Goal: Find specific page/section: Find specific page/section

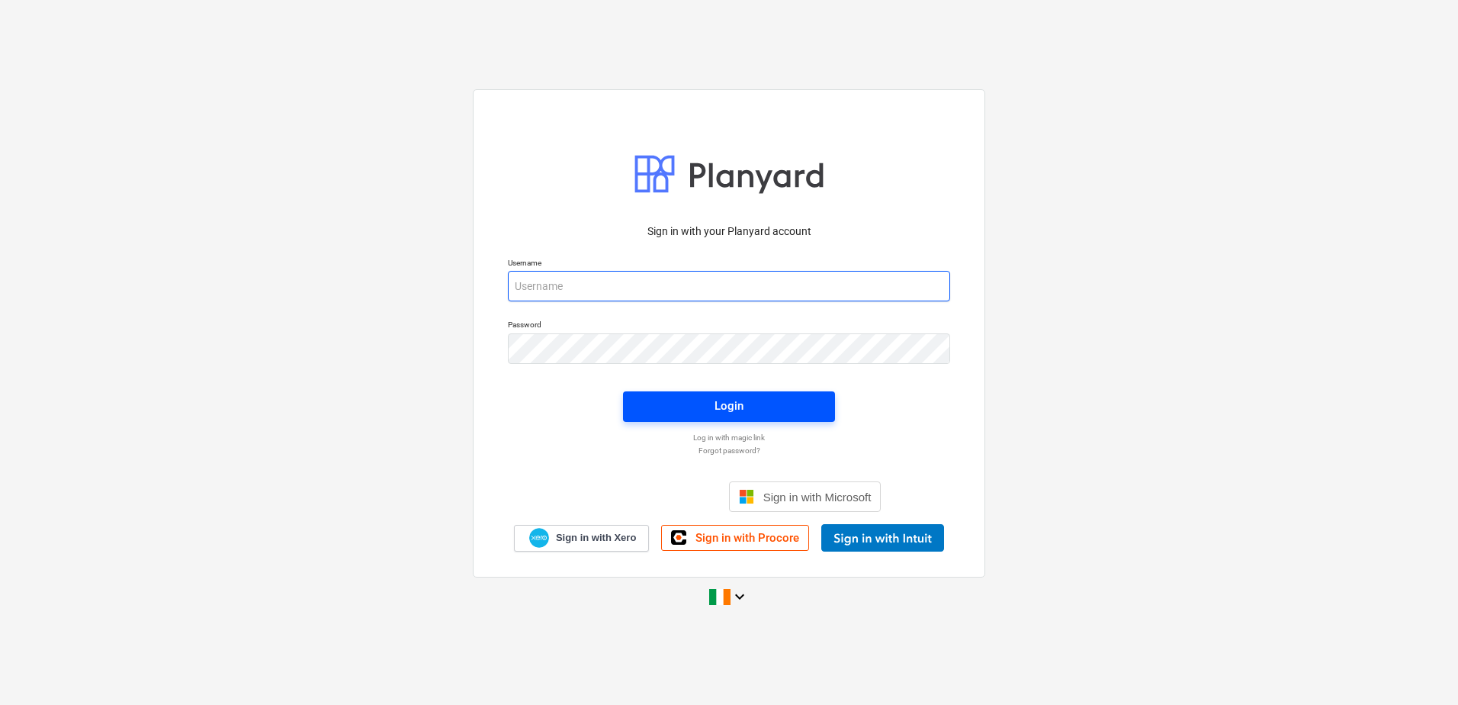
type input "[EMAIL_ADDRESS][DOMAIN_NAME]"
click at [624, 344] on span "Login" at bounding box center [728, 406] width 175 height 20
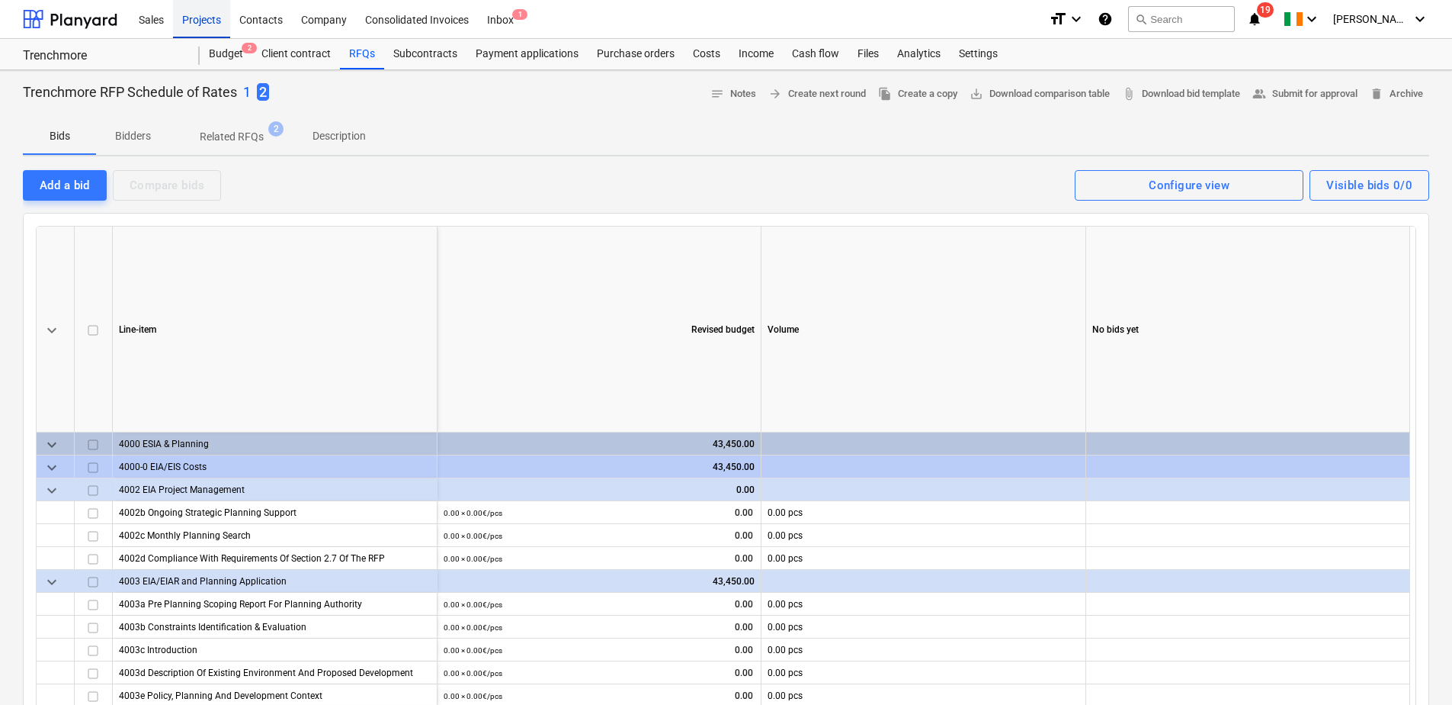
click at [204, 17] on div "Projects" at bounding box center [201, 18] width 57 height 39
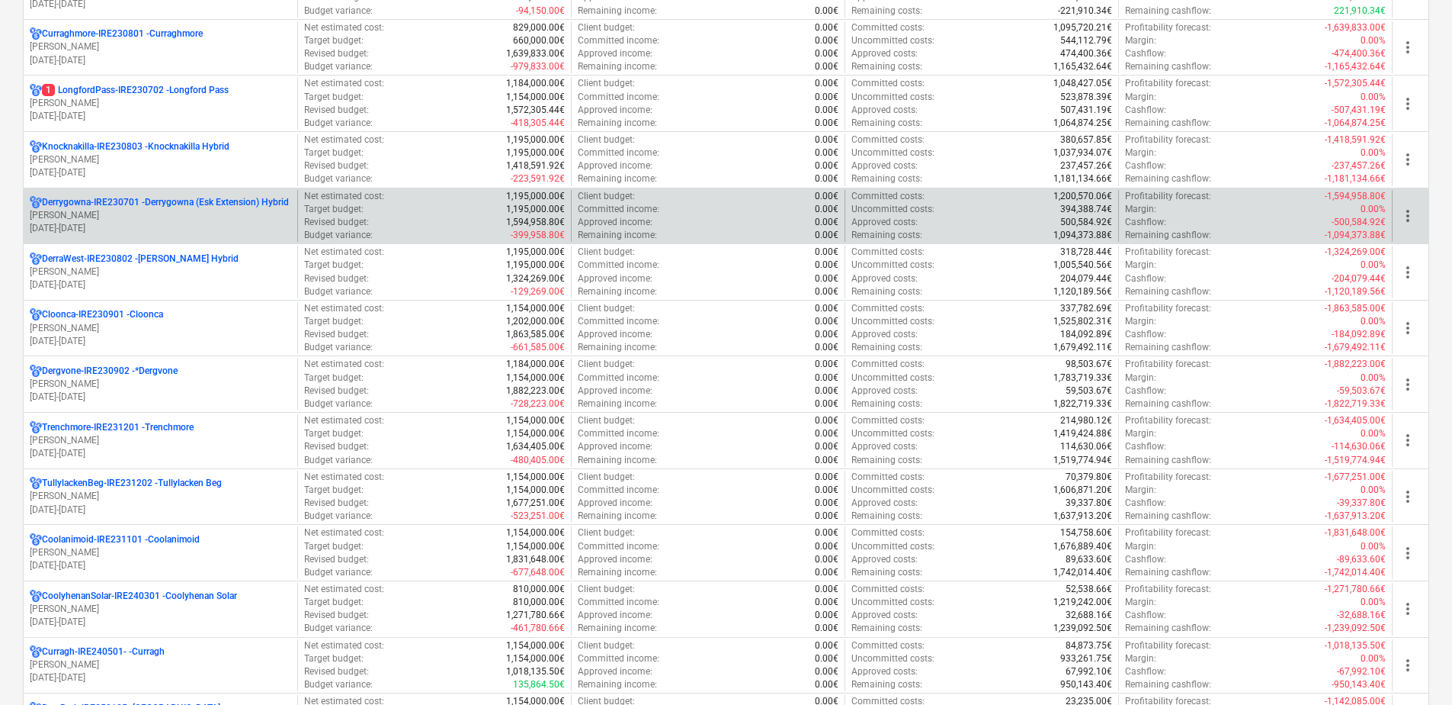
scroll to position [305, 0]
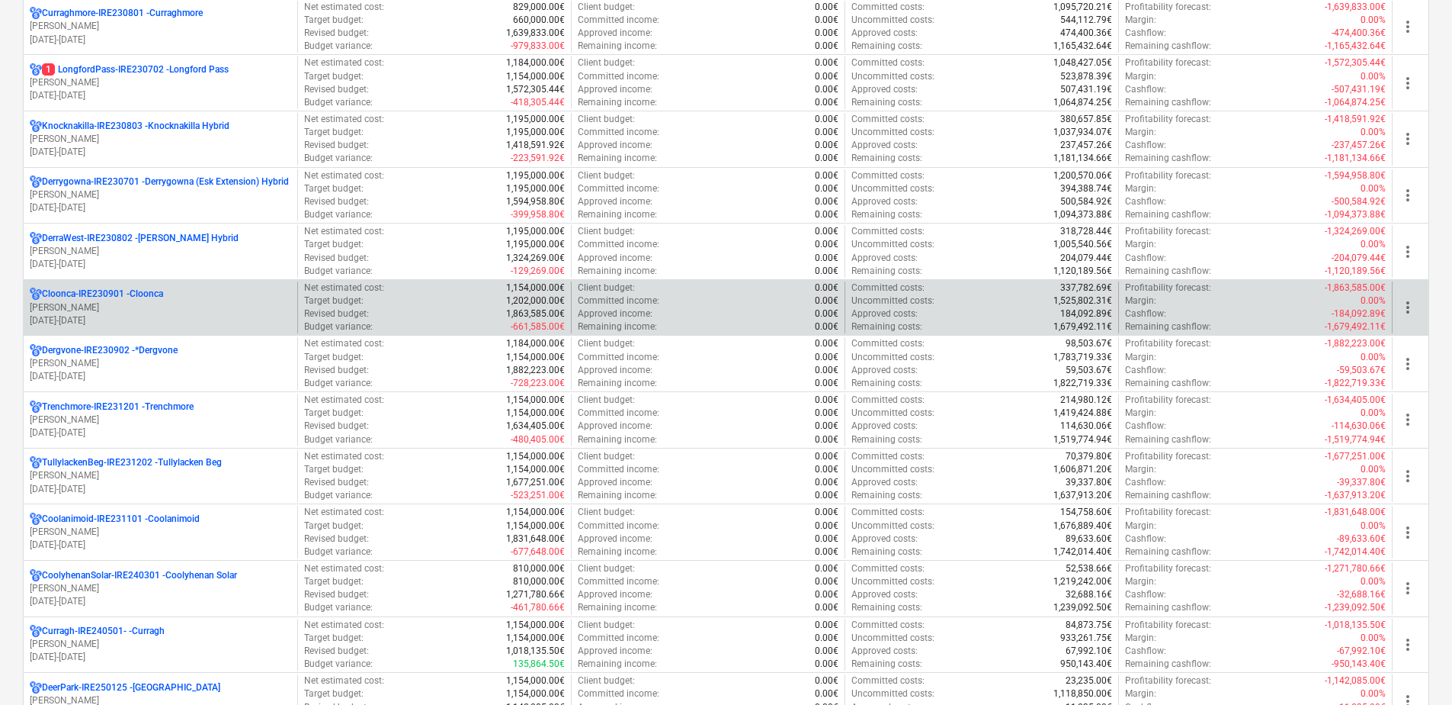
click at [146, 309] on p "[PERSON_NAME]" at bounding box center [161, 307] width 262 height 13
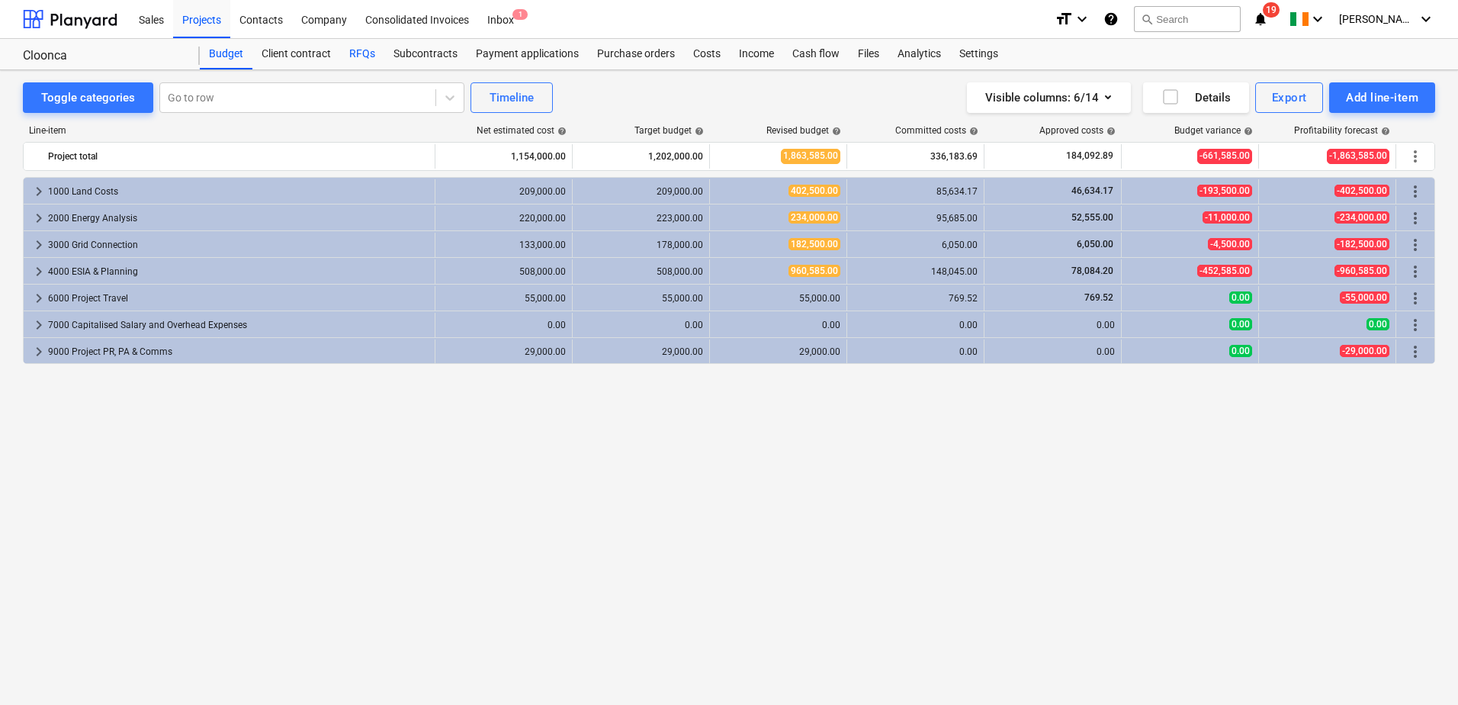
click at [361, 55] on div "RFQs" at bounding box center [362, 54] width 44 height 30
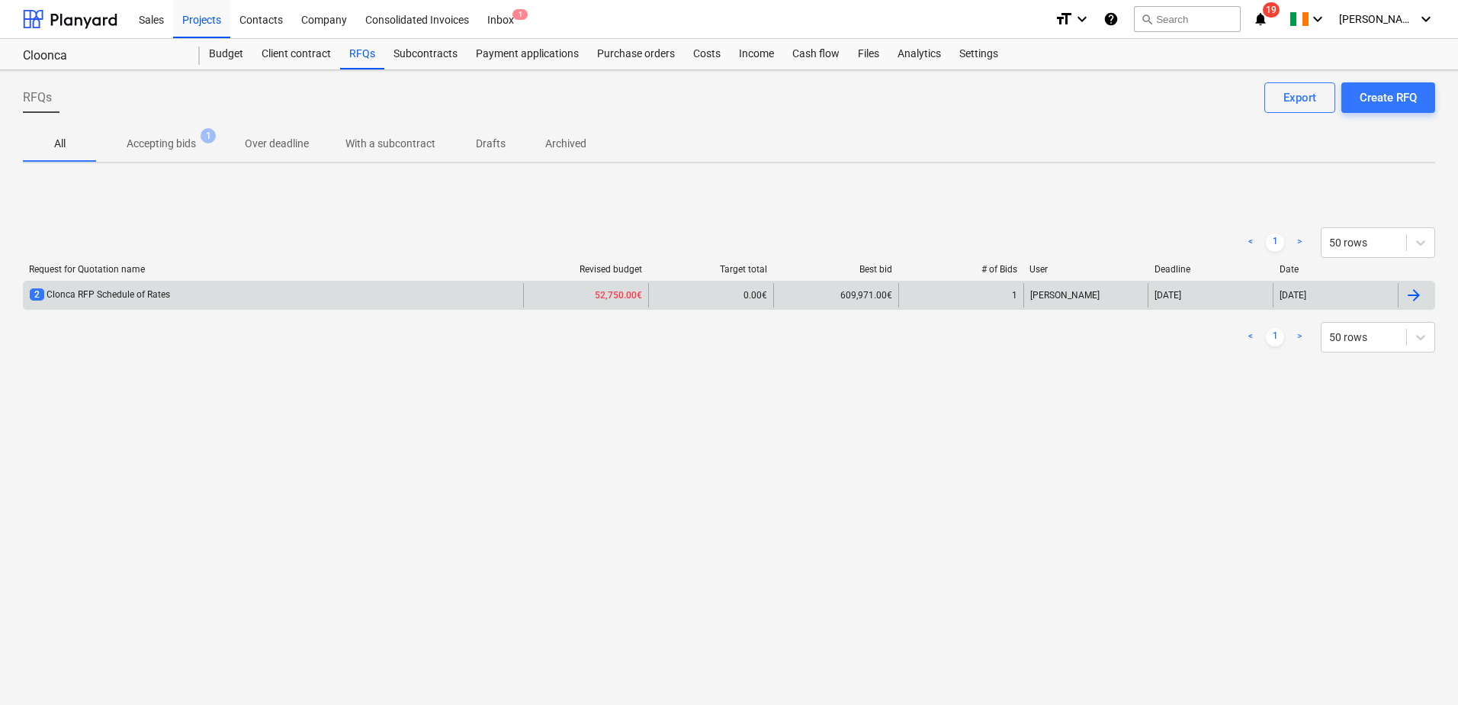
click at [240, 297] on div "2 Clonca RFP Schedule of Rates" at bounding box center [273, 295] width 499 height 24
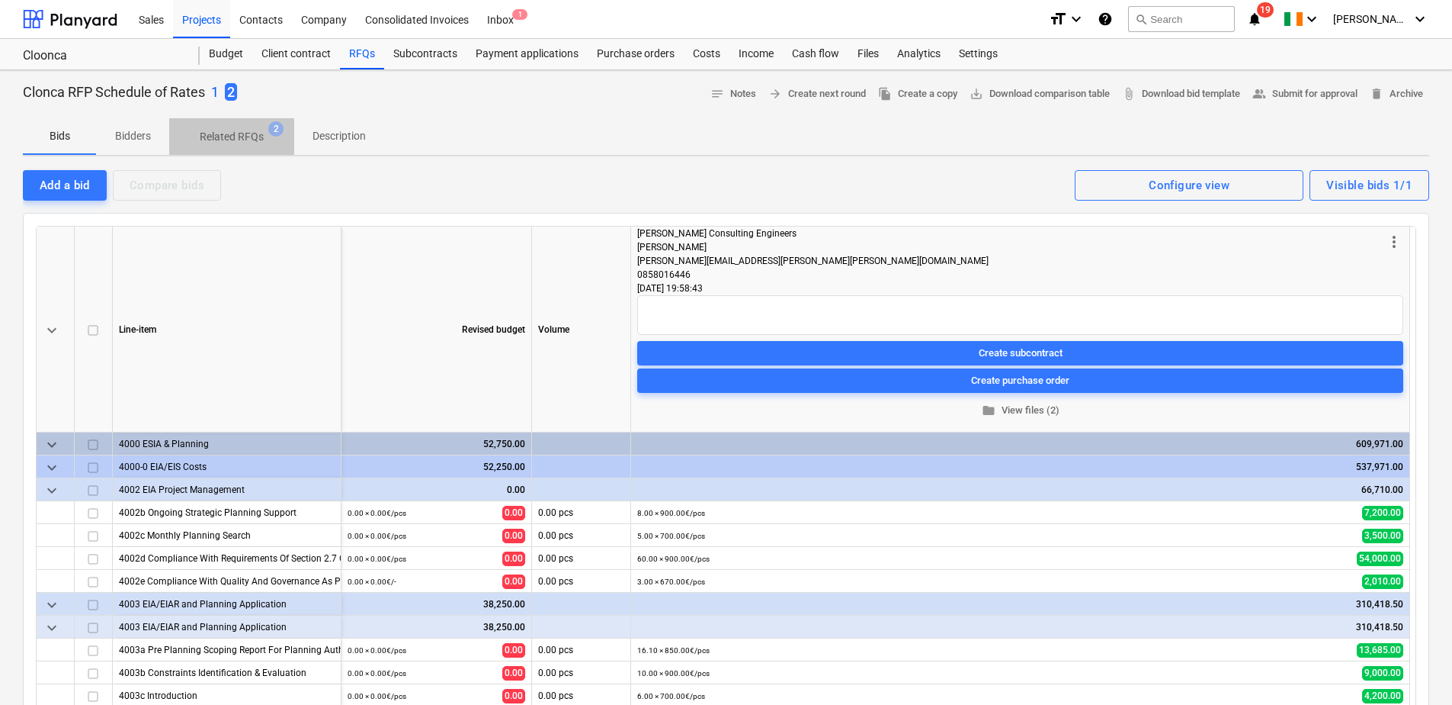
click at [238, 136] on p "Related RFQs" at bounding box center [232, 137] width 64 height 16
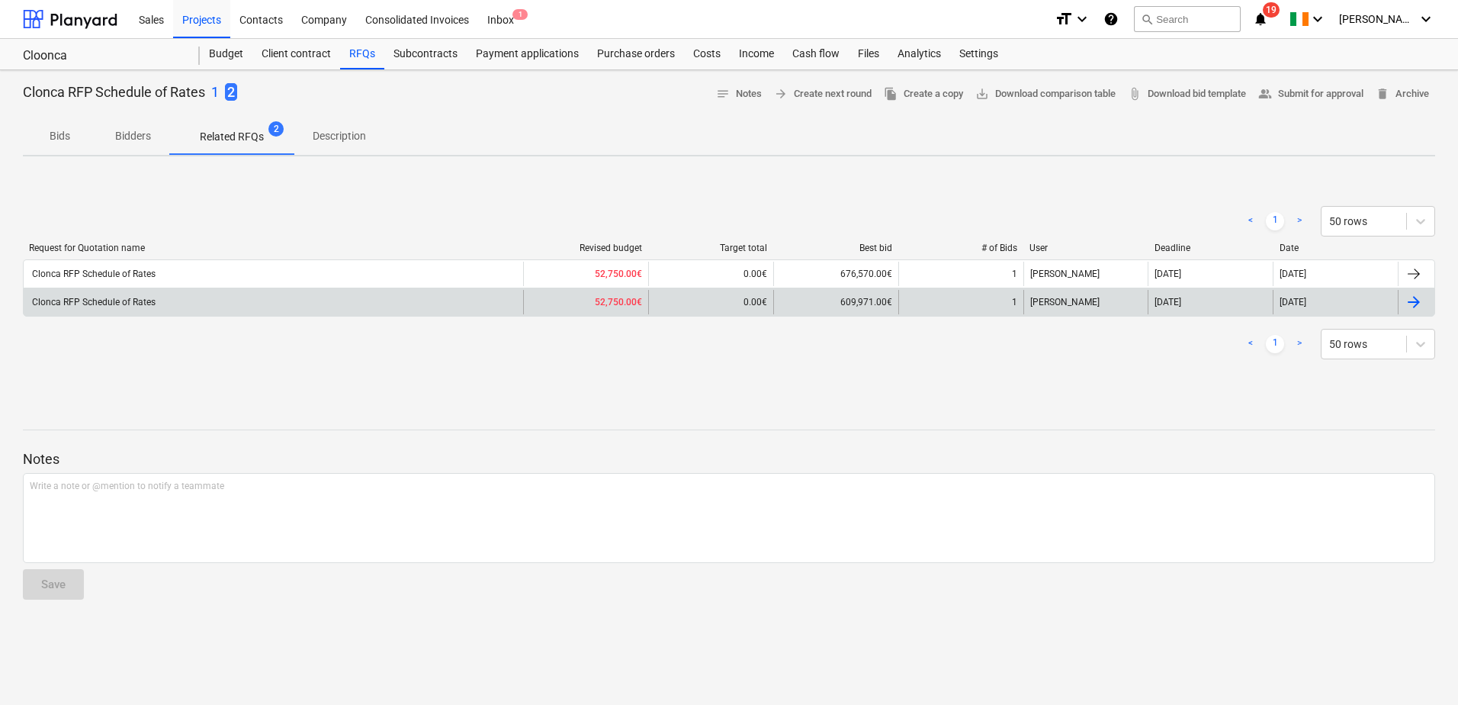
click at [624, 302] on div "609,971.00€" at bounding box center [835, 302] width 125 height 24
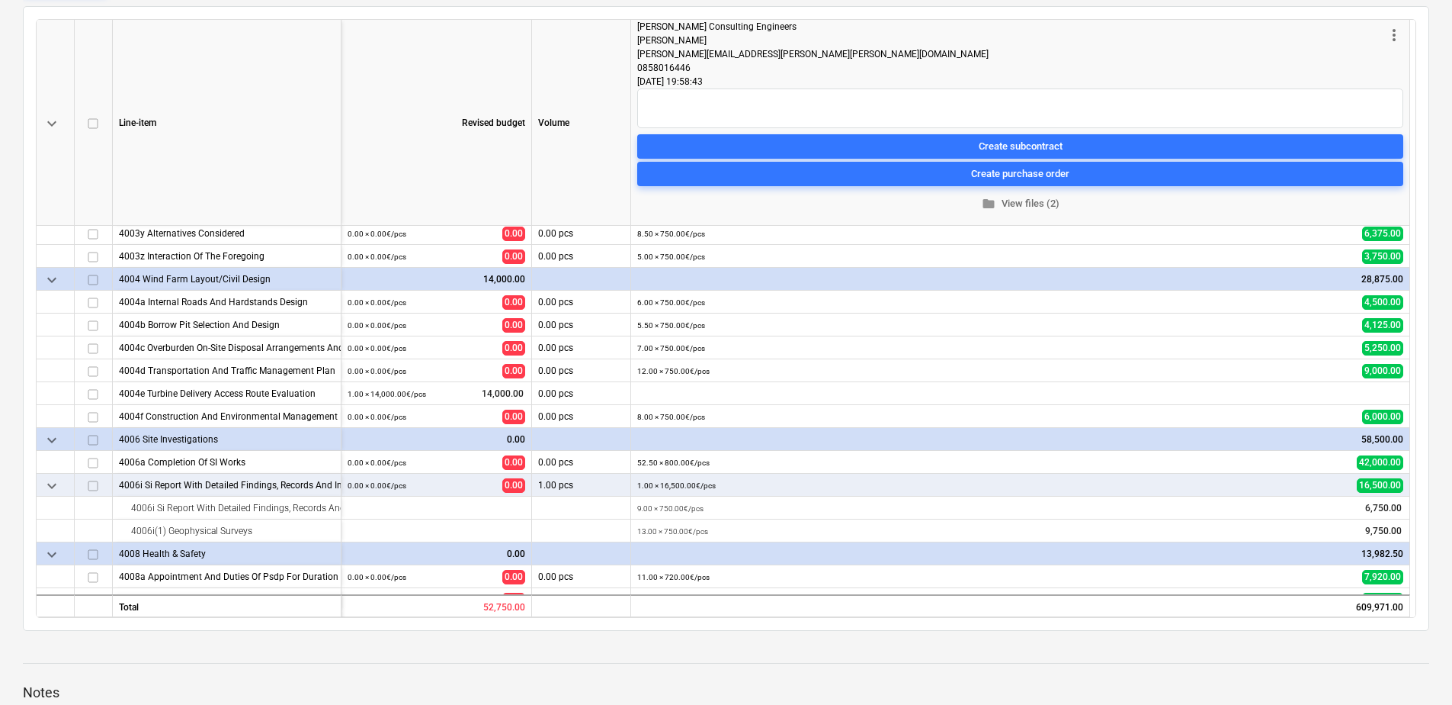
scroll to position [852, 0]
